Goal: Information Seeking & Learning: Learn about a topic

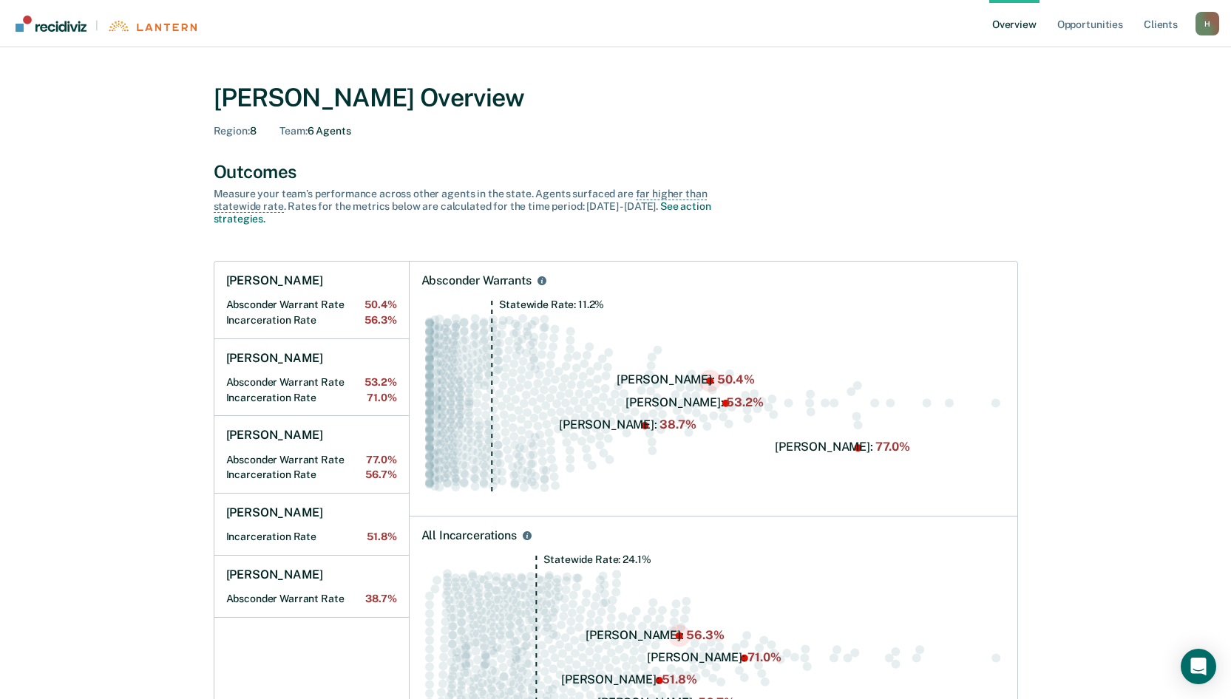
click at [285, 308] on Rate "Absconder Warrant Rate 50.4%" at bounding box center [311, 305] width 171 height 13
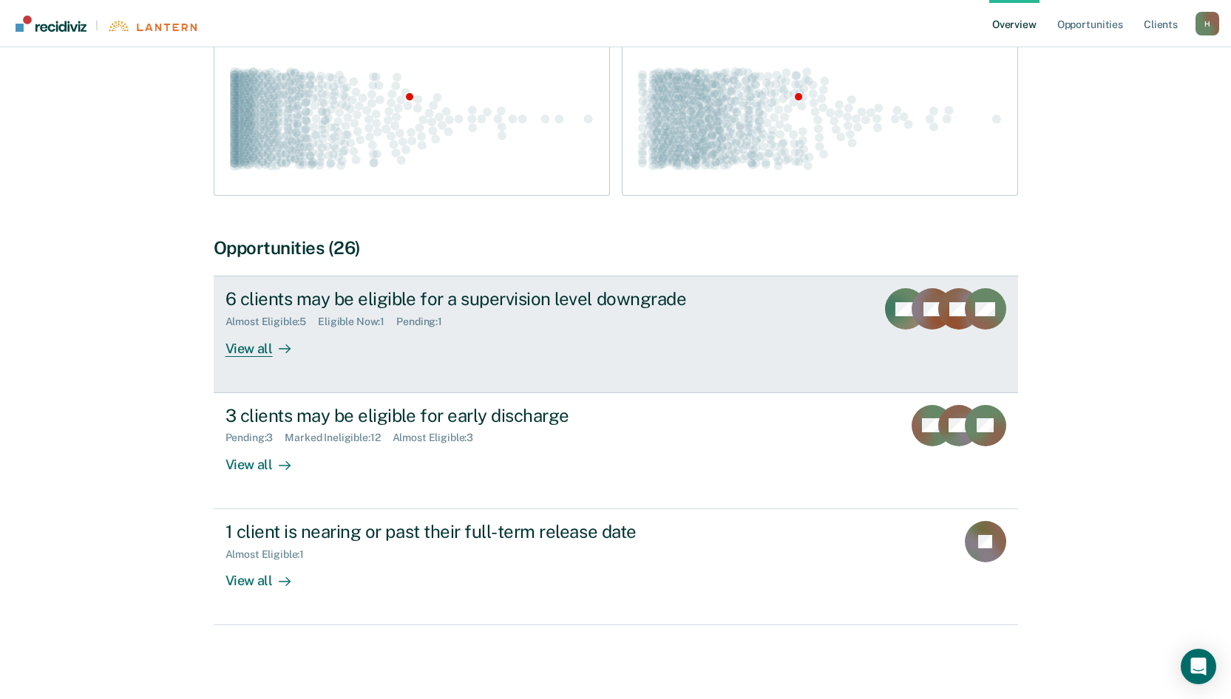
scroll to position [329, 0]
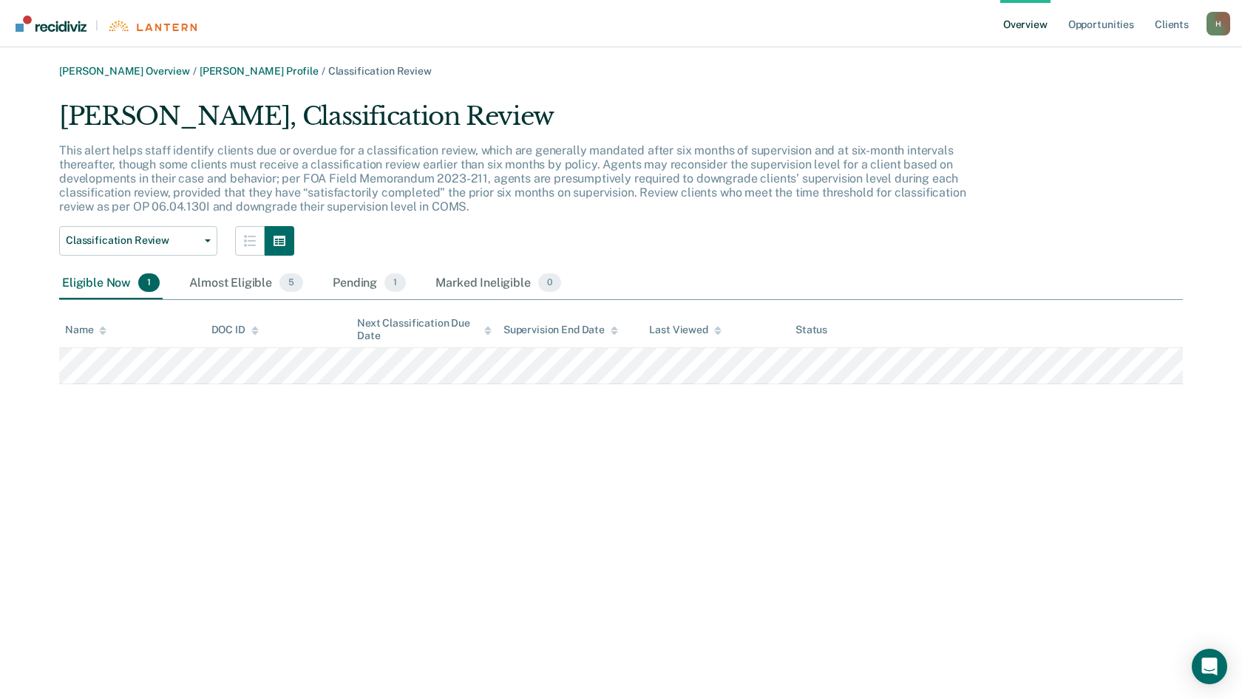
click at [1020, 30] on link "Overview" at bounding box center [1025, 23] width 50 height 47
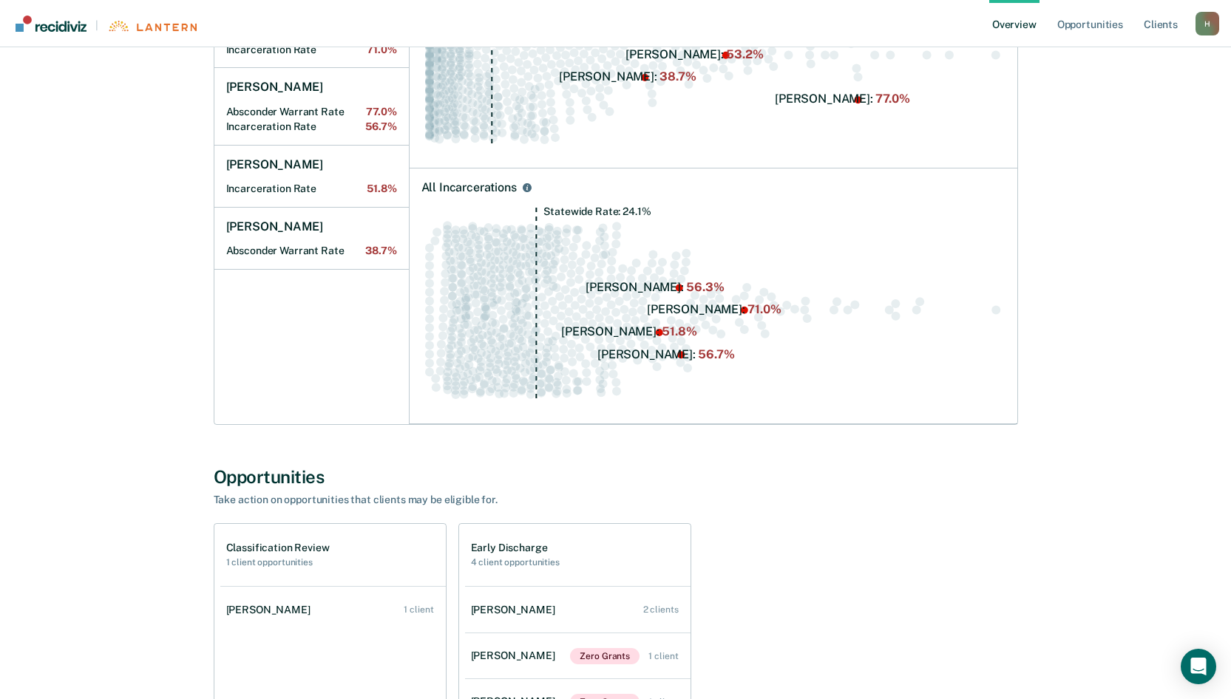
scroll to position [370, 0]
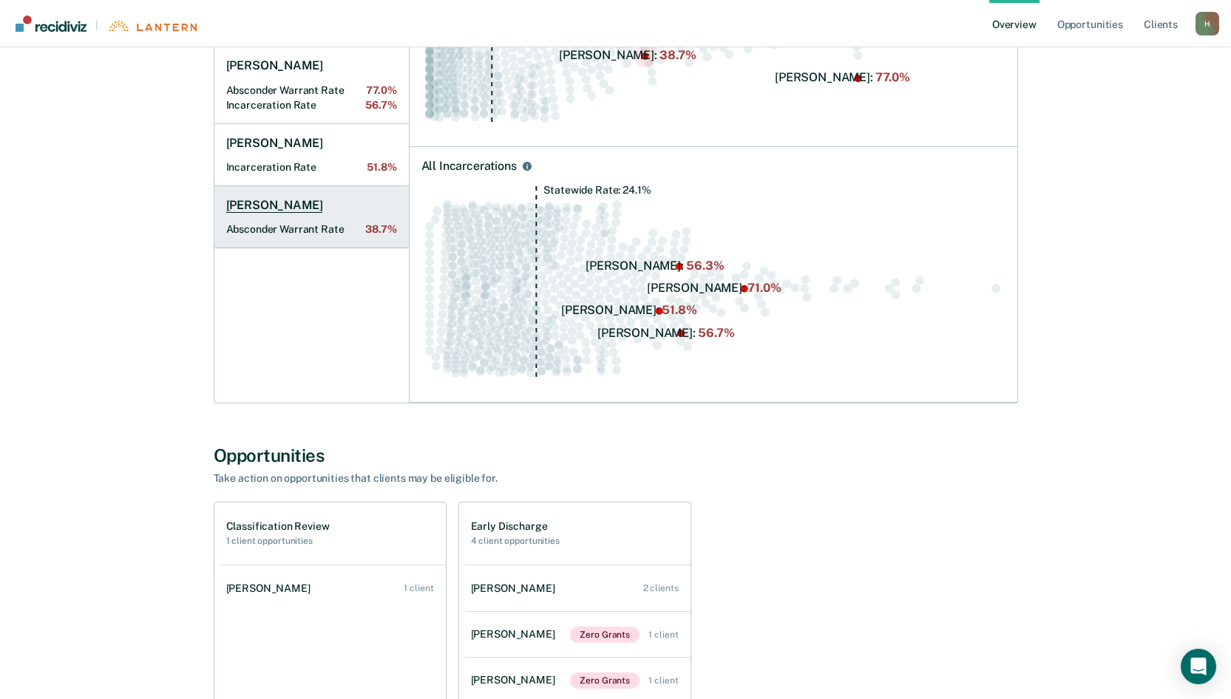
click at [303, 207] on h1 "[PERSON_NAME]" at bounding box center [274, 205] width 97 height 15
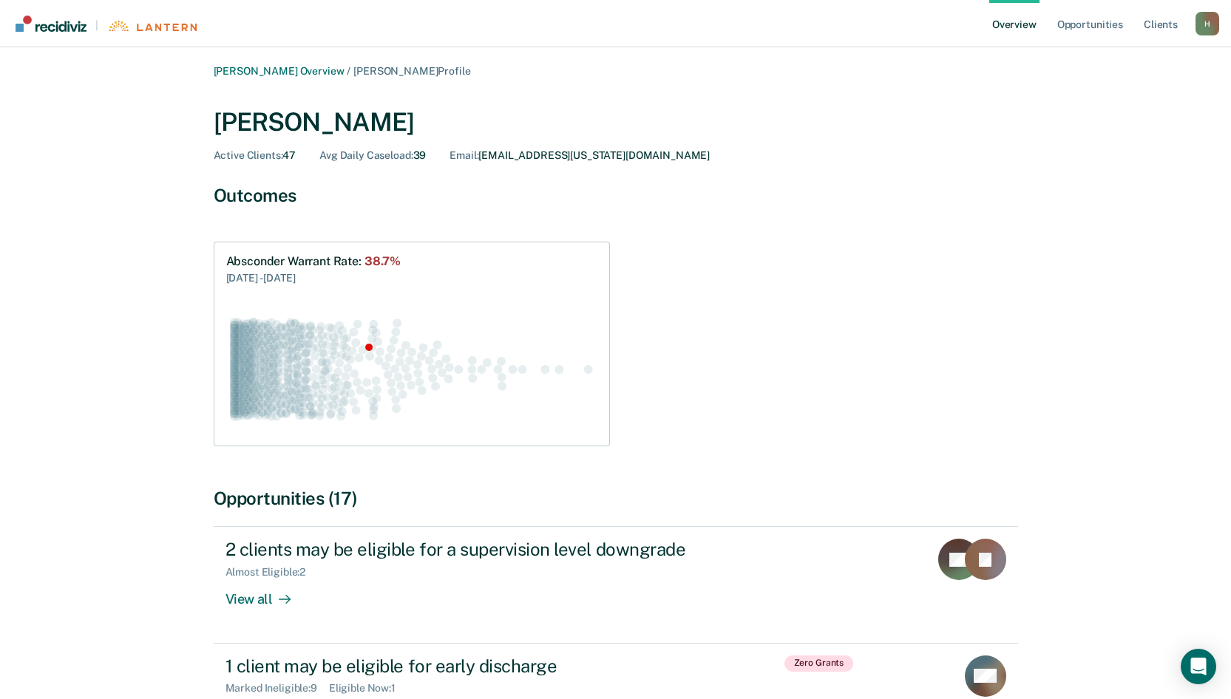
click at [1013, 29] on link "Overview" at bounding box center [1014, 23] width 50 height 47
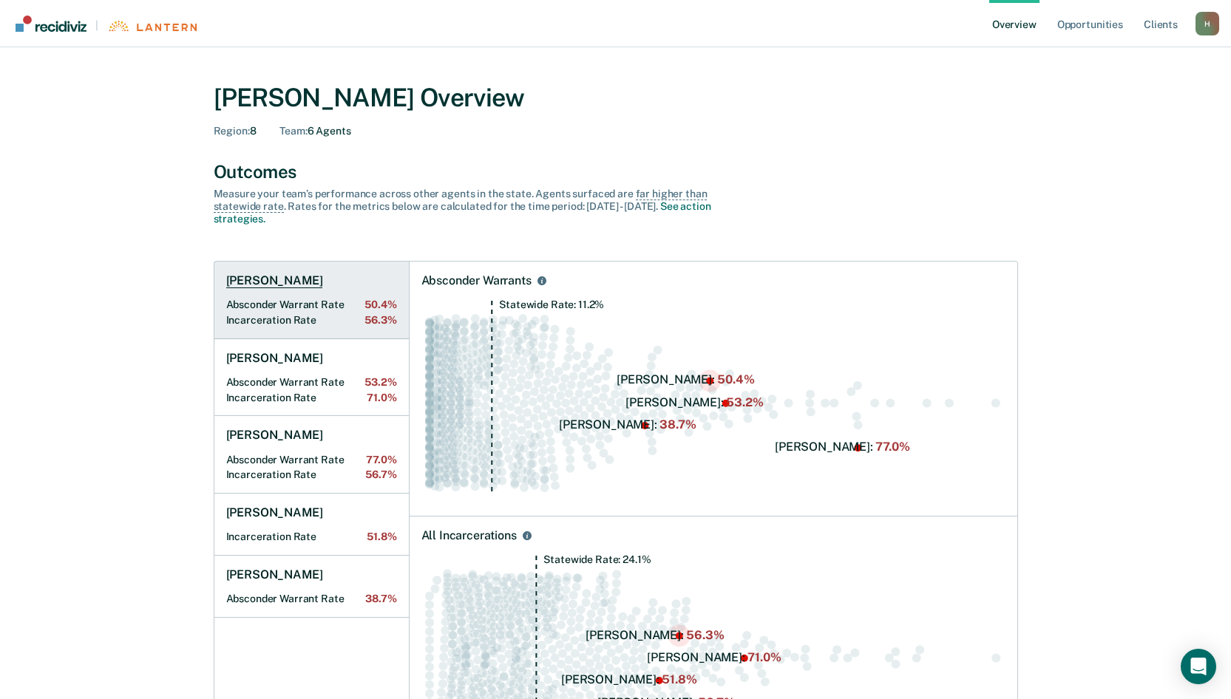
click at [268, 281] on h1 "[PERSON_NAME]" at bounding box center [274, 281] width 97 height 15
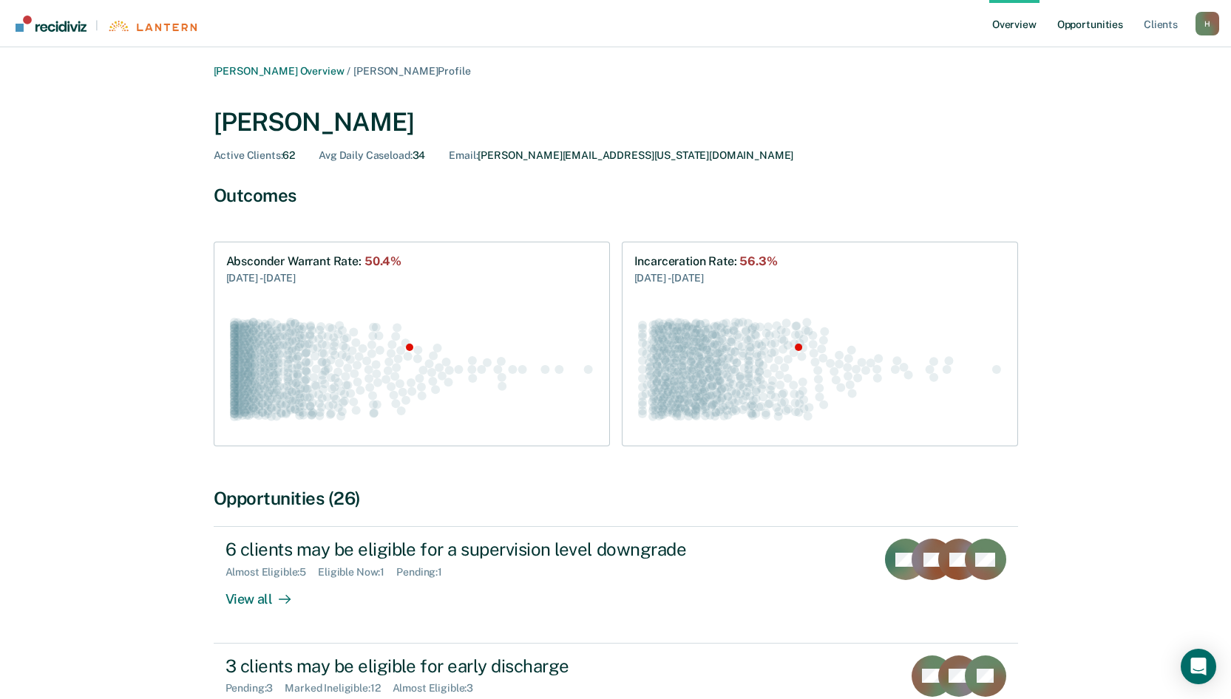
click at [1094, 24] on link "Opportunities" at bounding box center [1090, 23] width 72 height 47
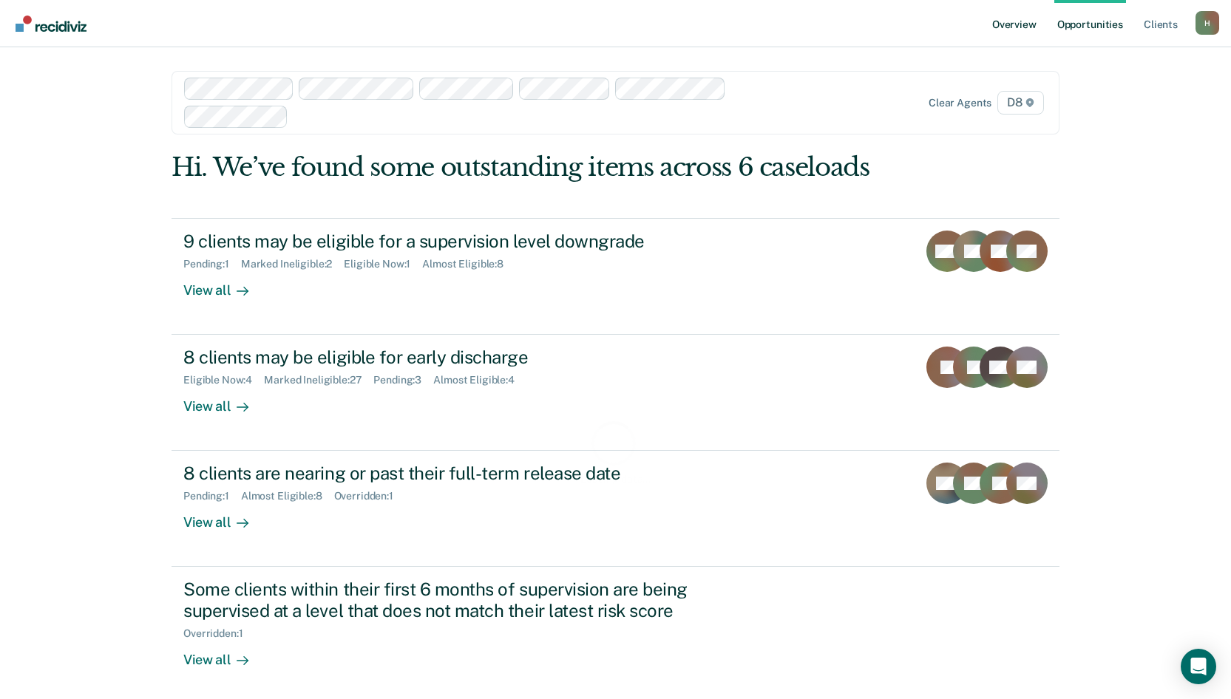
click at [1034, 21] on link "Overview" at bounding box center [1014, 23] width 50 height 47
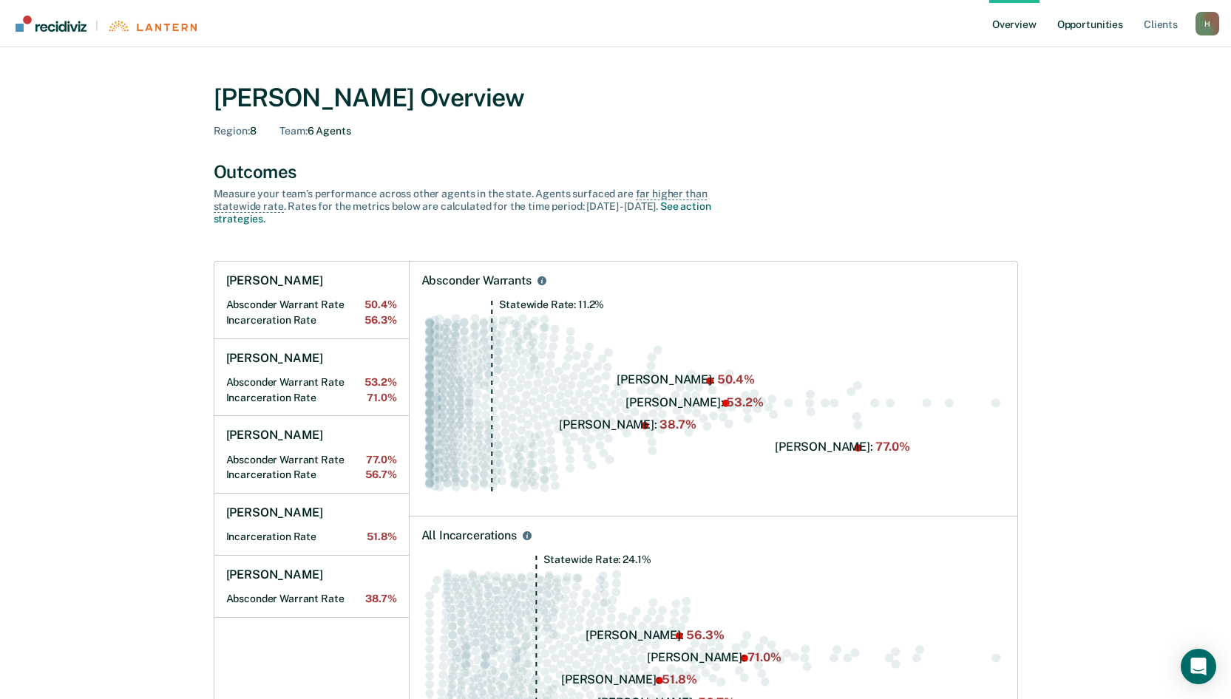
click at [1088, 21] on link "Opportunities" at bounding box center [1090, 23] width 72 height 47
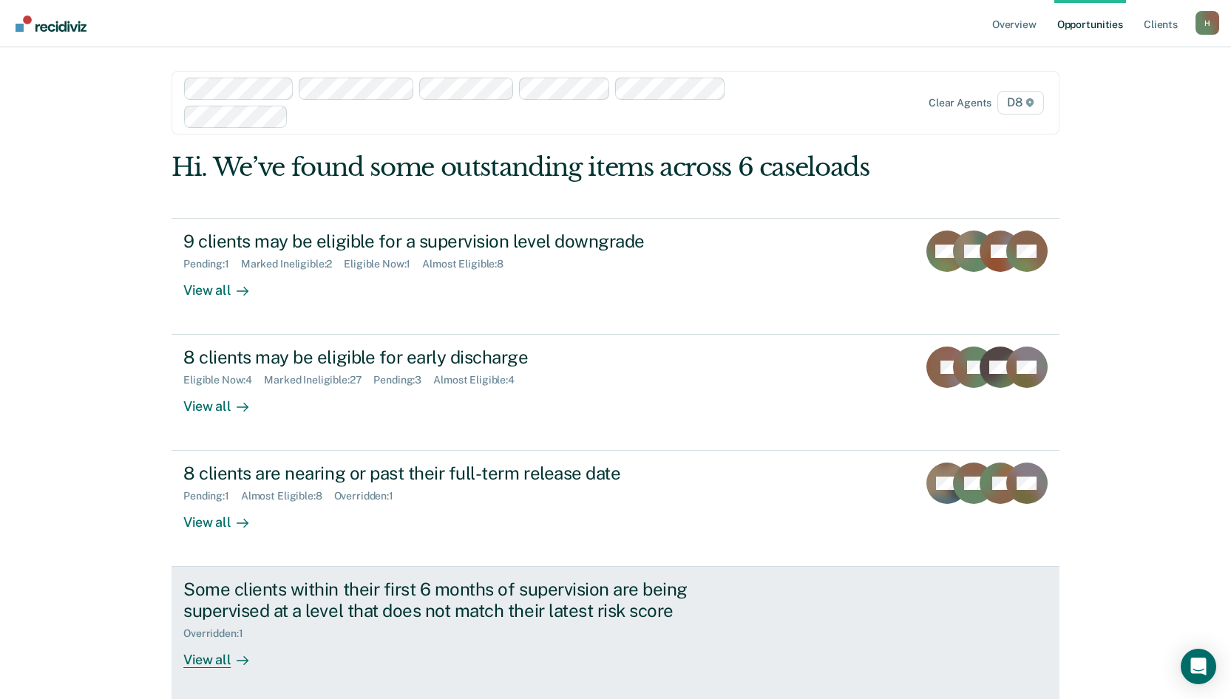
scroll to position [64, 0]
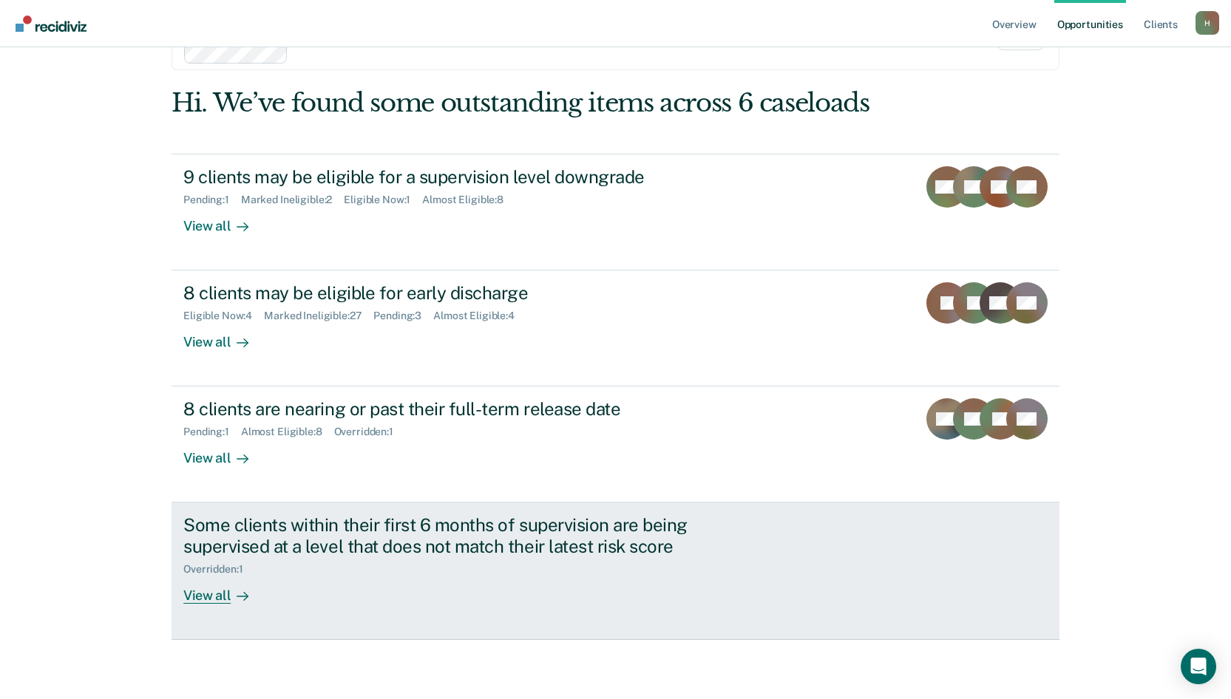
click at [213, 598] on div "View all" at bounding box center [224, 590] width 83 height 29
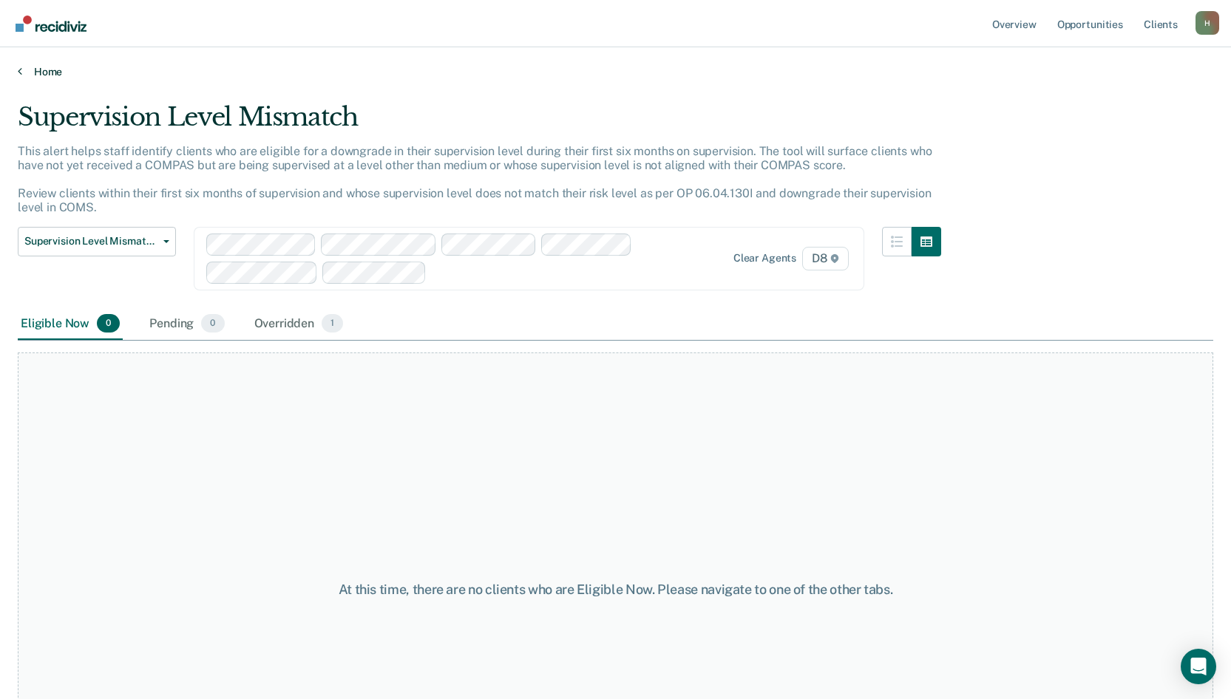
click at [21, 67] on icon at bounding box center [20, 71] width 4 height 12
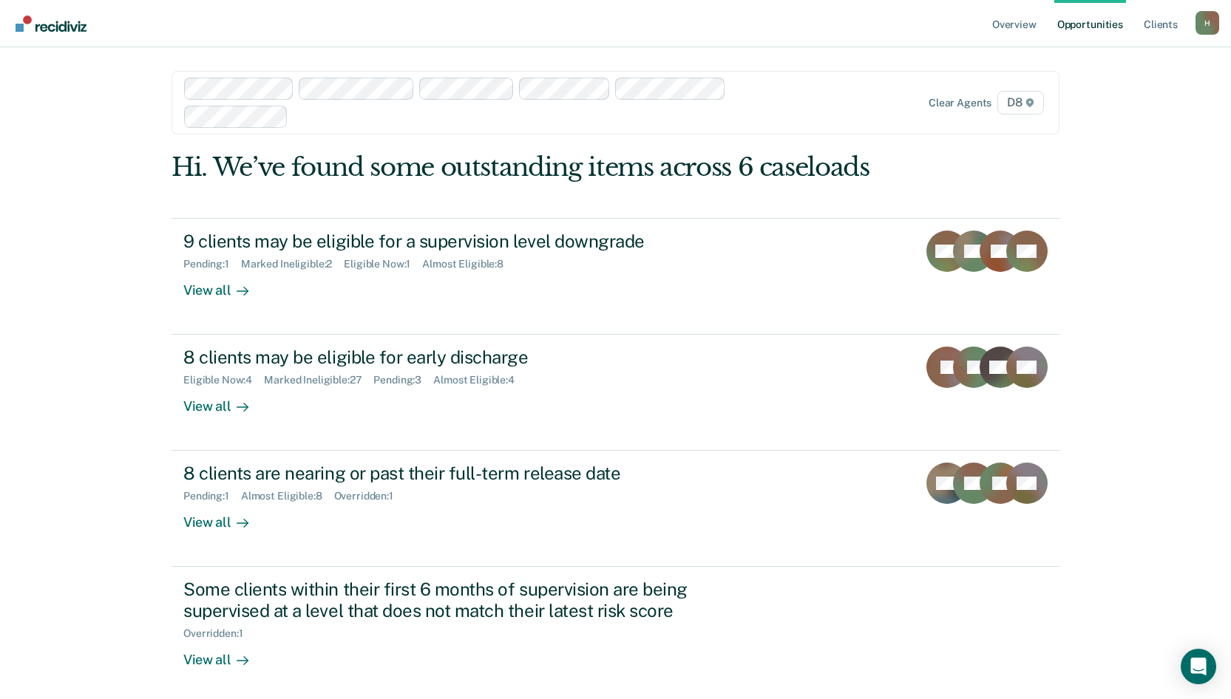
click at [1093, 21] on link "Opportunities" at bounding box center [1090, 23] width 72 height 47
click at [1030, 24] on link "Overview" at bounding box center [1014, 23] width 50 height 47
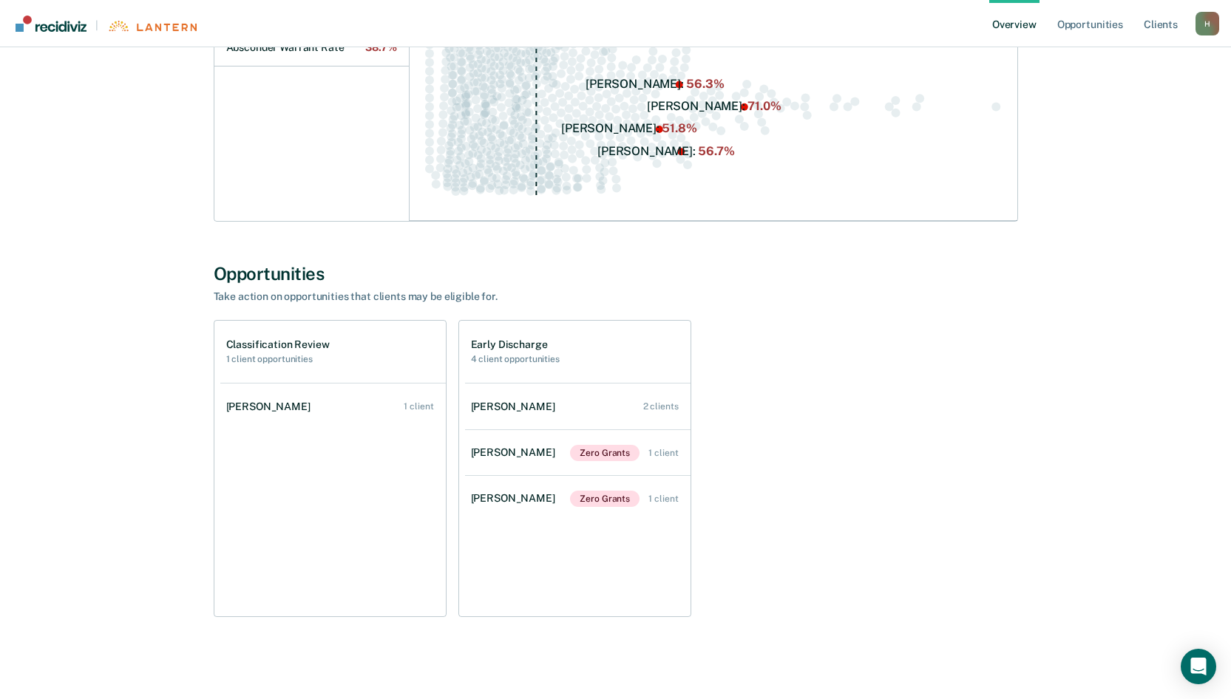
scroll to position [558, 0]
